Goal: Task Accomplishment & Management: Manage account settings

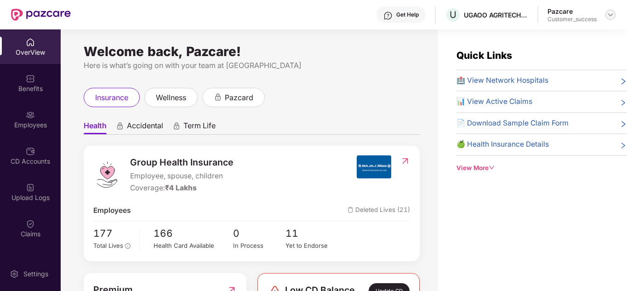
click at [609, 17] on img at bounding box center [610, 14] width 7 height 7
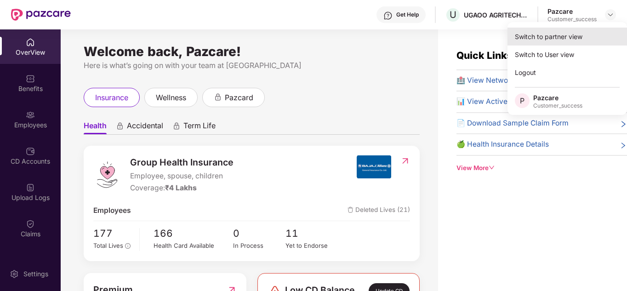
click at [564, 30] on div "Switch to partner view" at bounding box center [566, 37] width 119 height 18
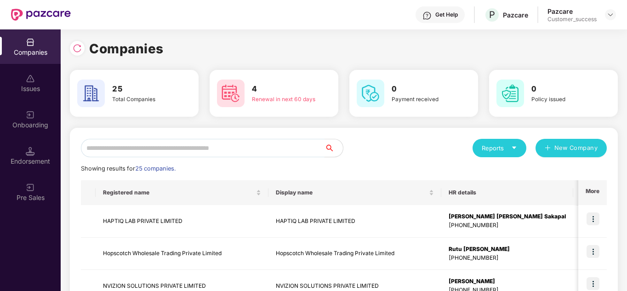
click at [195, 145] on input "text" at bounding box center [203, 148] width 244 height 18
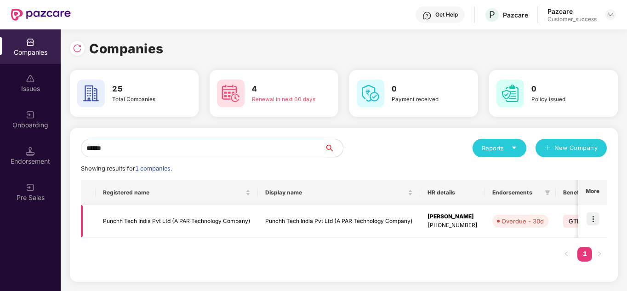
type input "******"
click at [594, 220] on img at bounding box center [592, 218] width 13 height 13
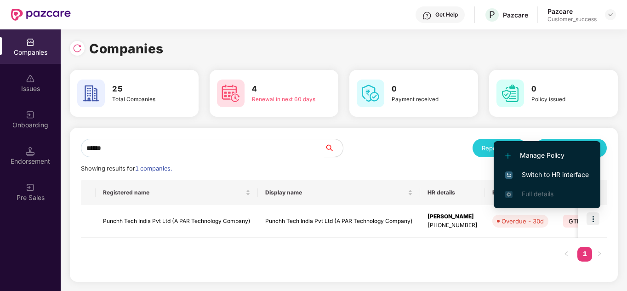
click at [554, 172] on span "Switch to HR interface" at bounding box center [547, 175] width 84 height 10
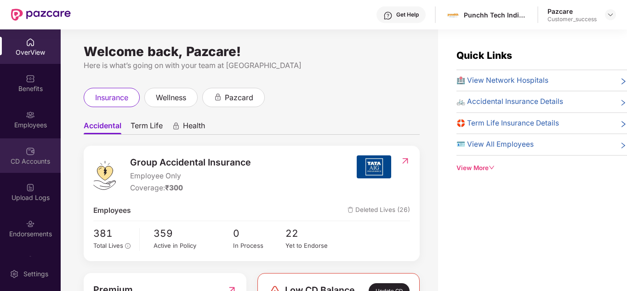
click at [27, 152] on img at bounding box center [30, 151] width 9 height 9
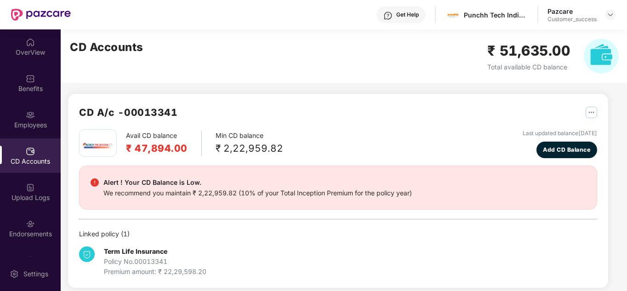
click at [248, 226] on div "Avail CD balance ₹ 47,894.00 Min CD balance ₹ 2,22,959.82 Last updated balance …" at bounding box center [338, 203] width 518 height 148
click at [610, 15] on img at bounding box center [610, 14] width 7 height 7
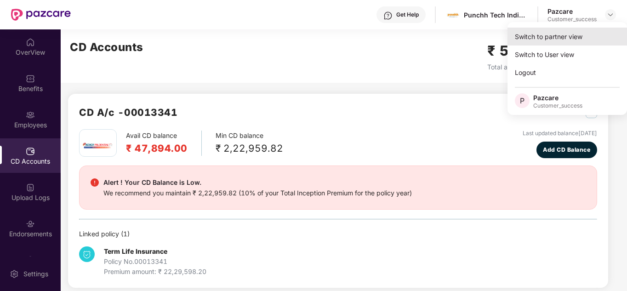
click at [580, 30] on div "Switch to partner view" at bounding box center [566, 37] width 119 height 18
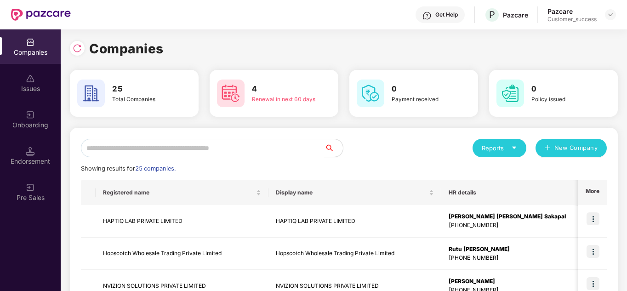
click at [408, 146] on div "Reports New Company" at bounding box center [475, 148] width 263 height 18
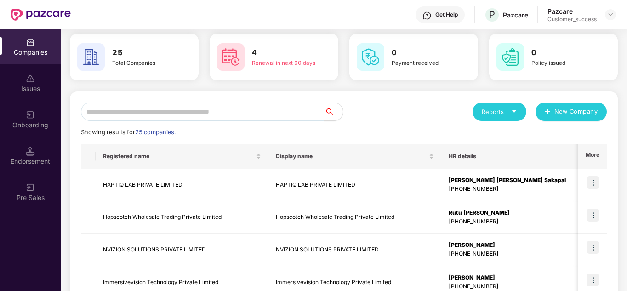
scroll to position [37, 0]
click at [238, 113] on input "text" at bounding box center [203, 111] width 244 height 18
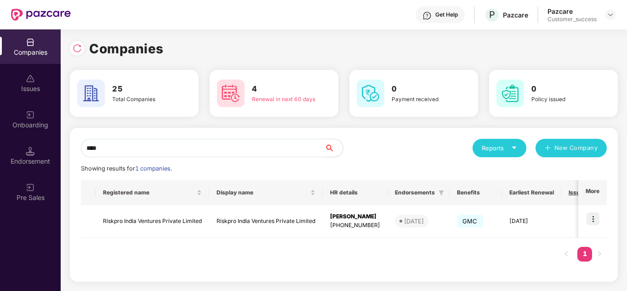
scroll to position [0, 0]
type input "****"
click at [599, 216] on img at bounding box center [592, 218] width 13 height 13
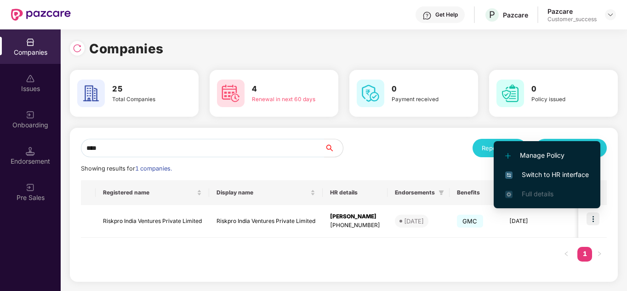
click at [557, 178] on span "Switch to HR interface" at bounding box center [547, 175] width 84 height 10
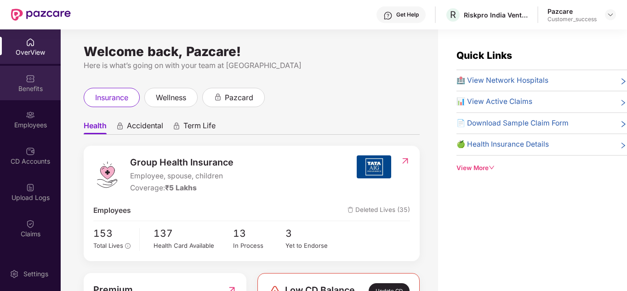
click at [19, 78] on div "Benefits" at bounding box center [30, 83] width 61 height 34
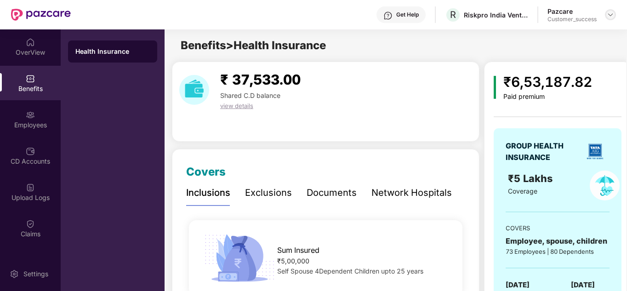
click at [614, 16] on div at bounding box center [610, 14] width 11 height 11
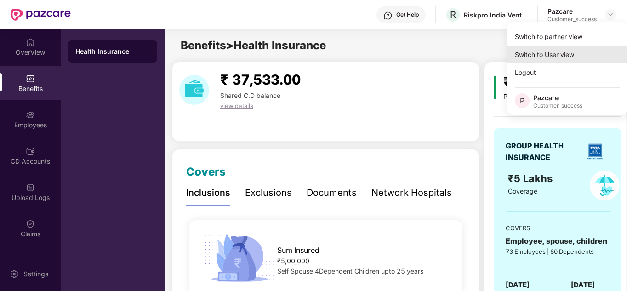
click at [560, 52] on div "Switch to User view" at bounding box center [566, 54] width 119 height 18
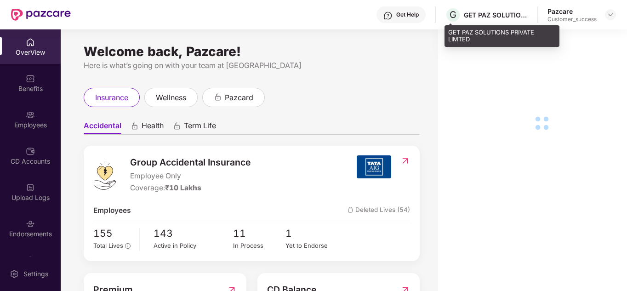
click at [503, 18] on div "GET PAZ SOLUTIONS PRIVATE LIMTED" at bounding box center [496, 15] width 64 height 9
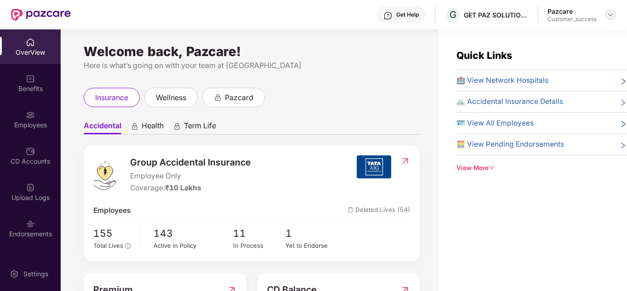
click at [614, 15] on div at bounding box center [610, 14] width 11 height 11
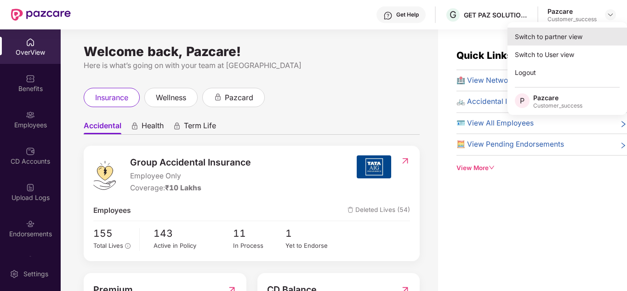
click at [576, 36] on div "Switch to partner view" at bounding box center [566, 37] width 119 height 18
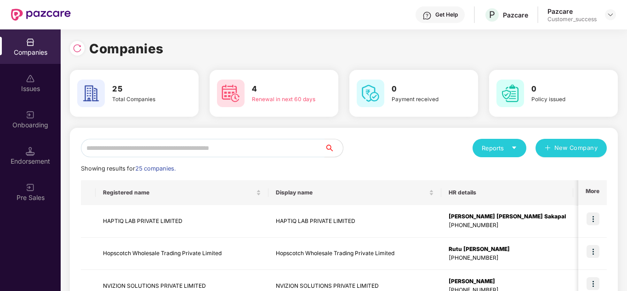
click at [215, 149] on input "text" at bounding box center [203, 148] width 244 height 18
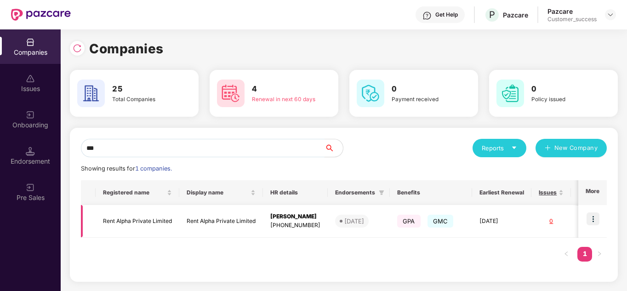
type input "***"
click at [590, 217] on img at bounding box center [592, 218] width 13 height 13
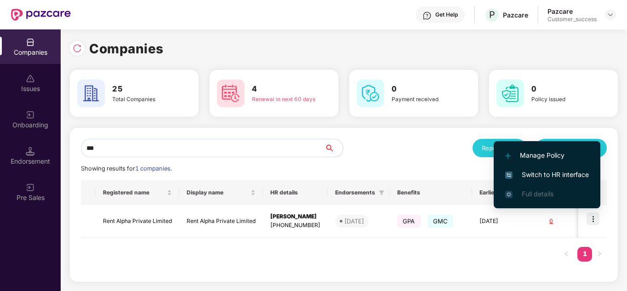
click at [567, 174] on span "Switch to HR interface" at bounding box center [547, 175] width 84 height 10
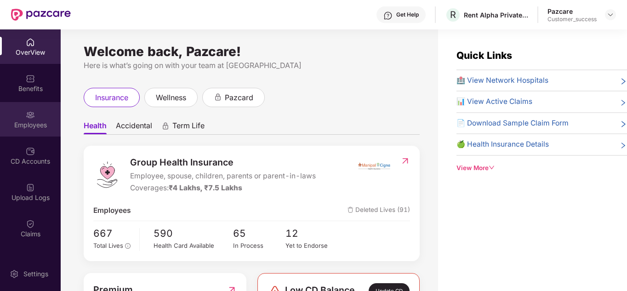
click at [0, 128] on div "Employees" at bounding box center [30, 124] width 61 height 9
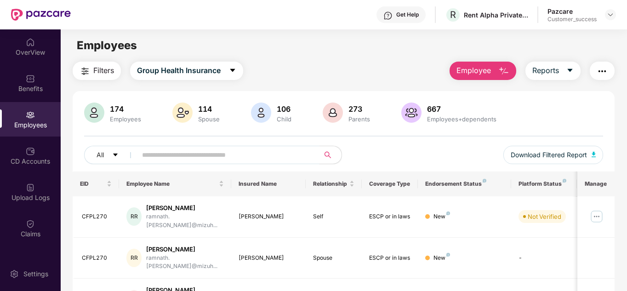
click at [157, 157] on input "text" at bounding box center [224, 155] width 165 height 14
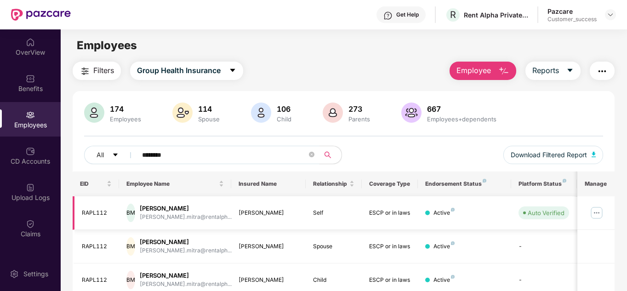
type input "*******"
click at [596, 209] on img at bounding box center [596, 212] width 15 height 15
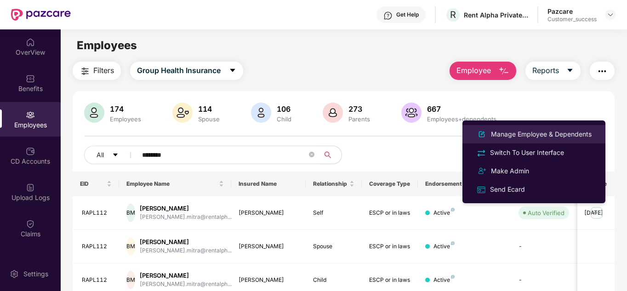
click at [551, 133] on div "Manage Employee & Dependents" at bounding box center [541, 134] width 104 height 10
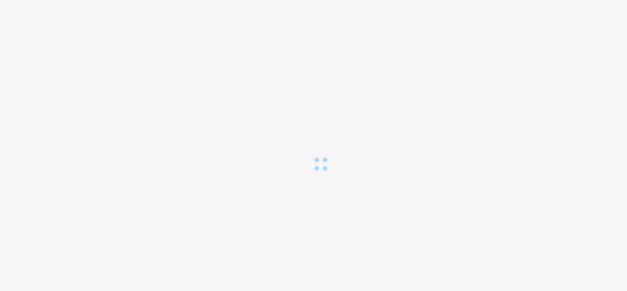
click at [551, 133] on div at bounding box center [313, 85] width 627 height 171
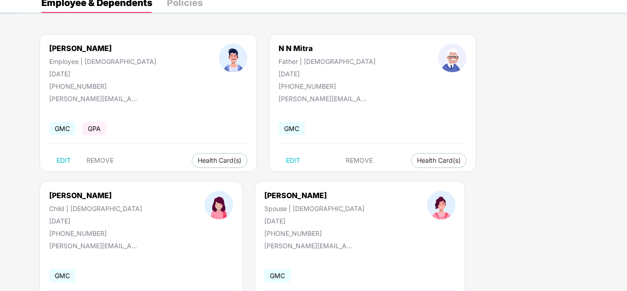
scroll to position [37, 0]
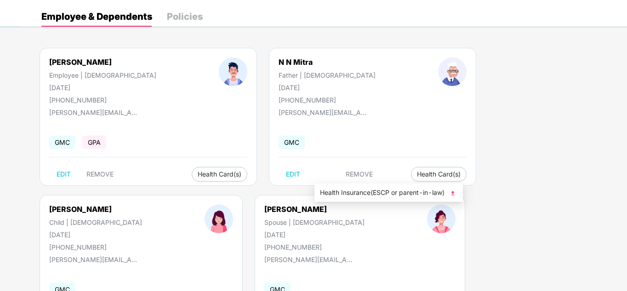
click at [352, 190] on span "Health Insurance(ESCP or parent-in-law)" at bounding box center [388, 192] width 137 height 10
click at [243, 32] on div "Employee & Dependents Policies [PERSON_NAME] Employee | [DEMOGRAPHIC_DATA] [DAT…" at bounding box center [324, 254] width 606 height 496
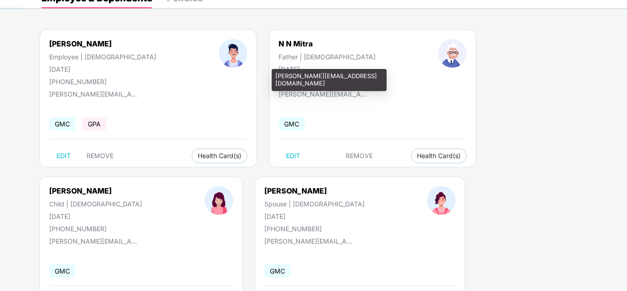
scroll to position [0, 0]
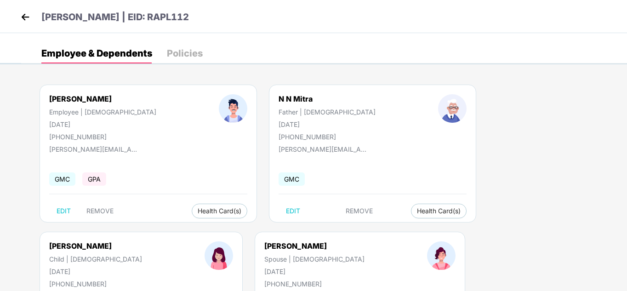
click at [31, 14] on img at bounding box center [25, 17] width 14 height 14
